Goal: Task Accomplishment & Management: Use online tool/utility

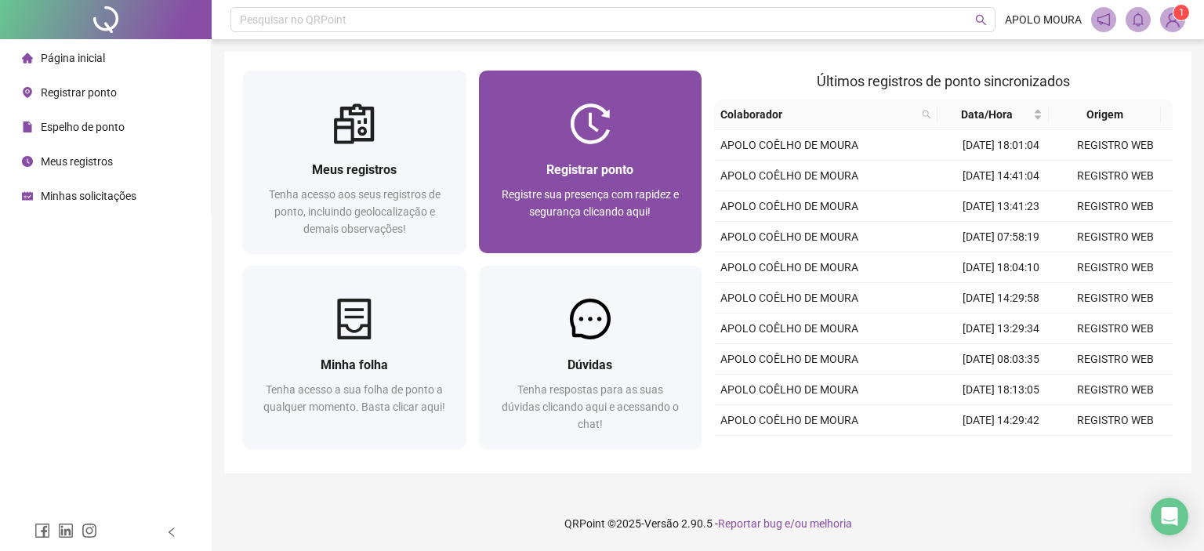
click at [610, 172] on span "Registrar ponto" at bounding box center [589, 169] width 87 height 15
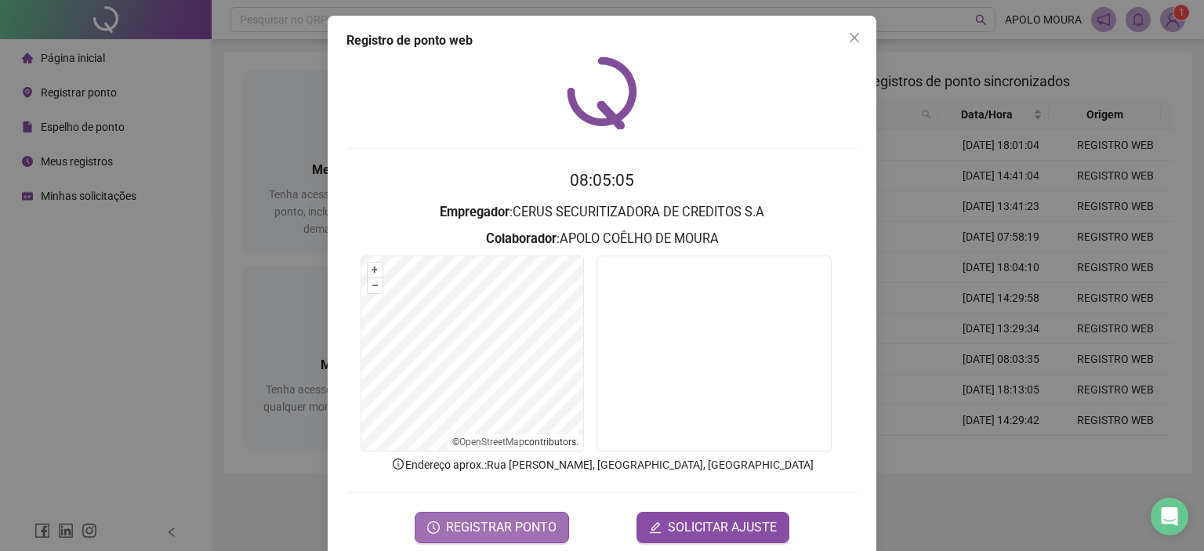
click at [546, 514] on button "REGISTRAR PONTO" at bounding box center [492, 527] width 154 height 31
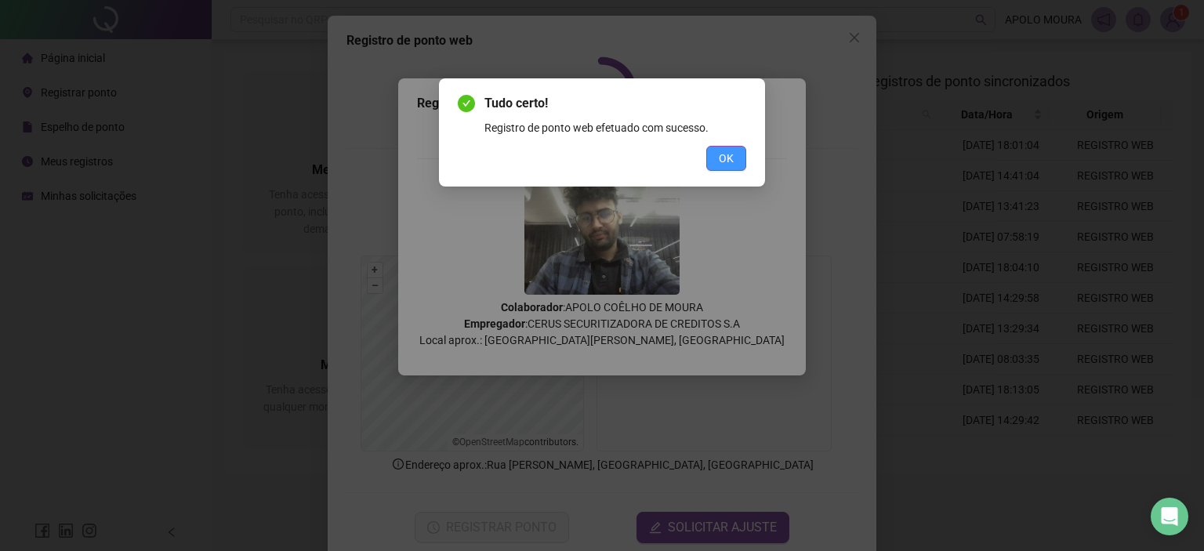
click at [721, 163] on span "OK" at bounding box center [726, 158] width 15 height 17
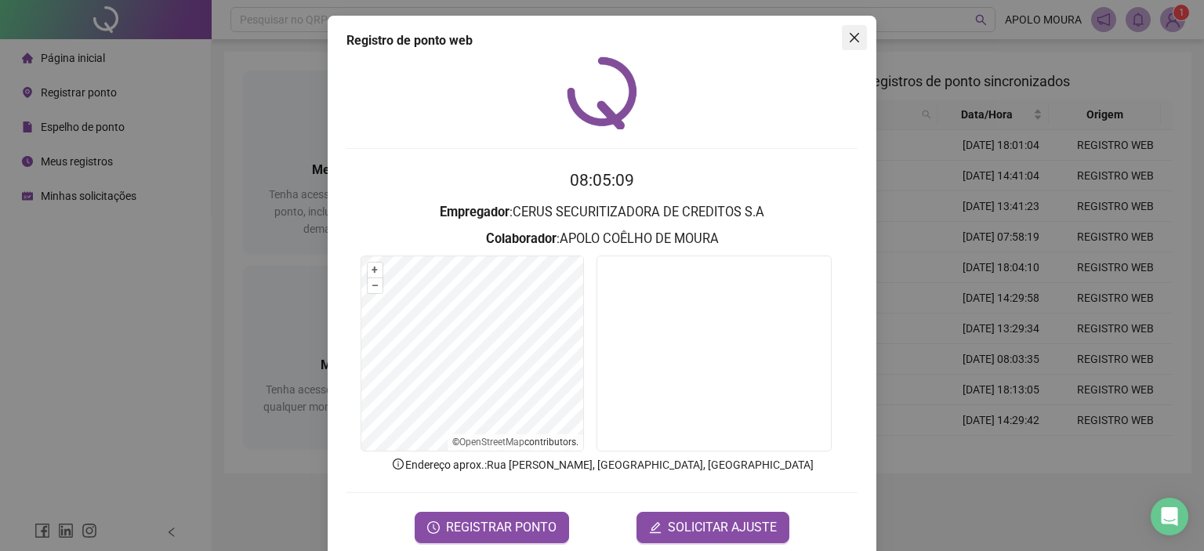
click at [850, 36] on icon "close" at bounding box center [854, 37] width 9 height 9
